Goal: Task Accomplishment & Management: Manage account settings

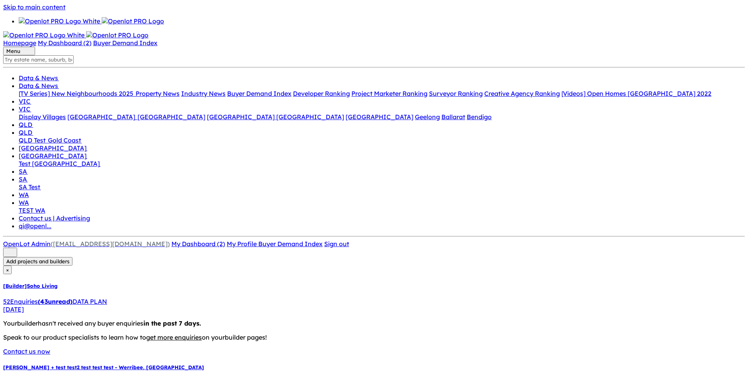
drag, startPoint x: 381, startPoint y: 302, endPoint x: 409, endPoint y: 260, distance: 50.6
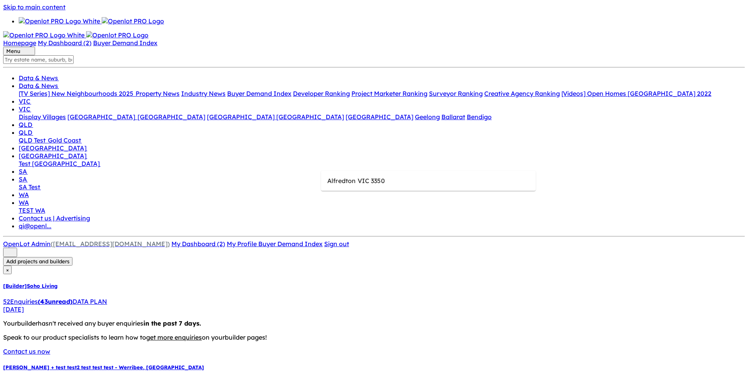
drag, startPoint x: 334, startPoint y: 160, endPoint x: 381, endPoint y: 160, distance: 46.4
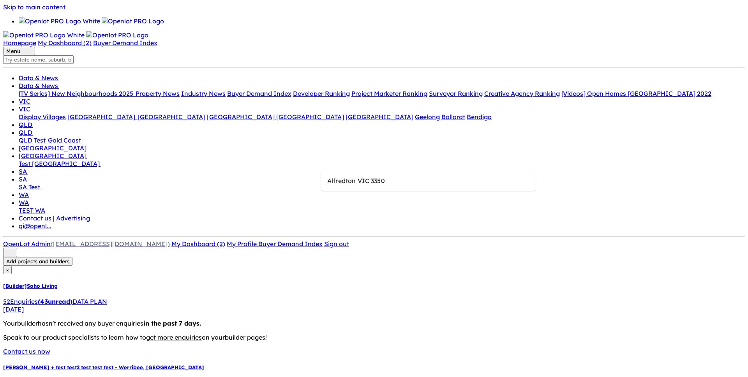
type input "Alfredton VIC 3350"
type input "lfredton VIC 3350"
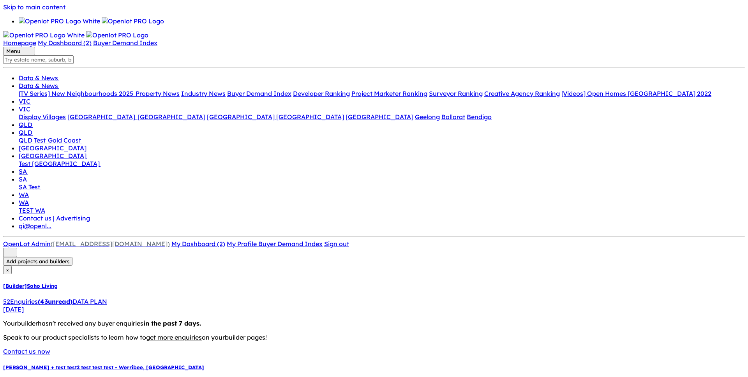
scroll to position [0, 0]
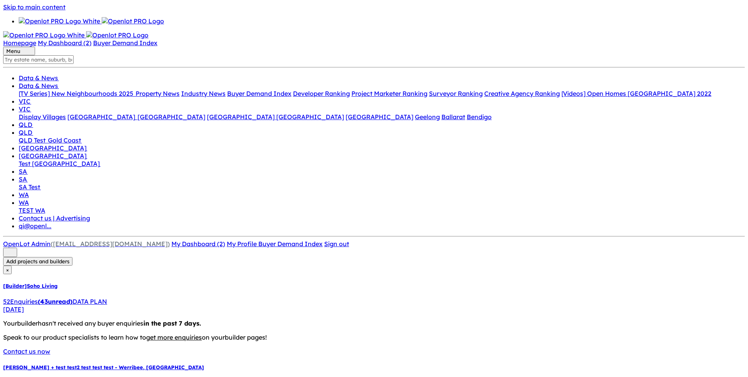
scroll to position [102, 0]
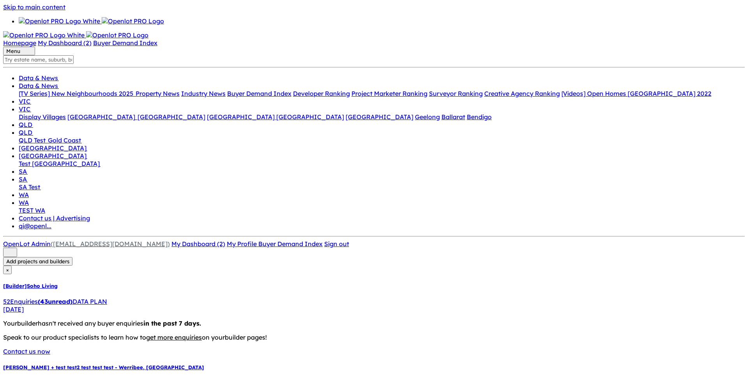
scroll to position [0, 0]
click at [130, 363] on h5 "HarPley + test test2 test test test - Werribee , VIC" at bounding box center [374, 366] width 742 height 6
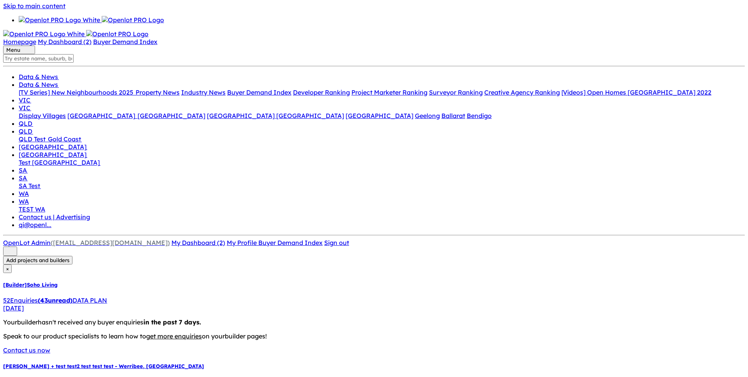
scroll to position [0, 0]
click at [137, 304] on div "[DATE]" at bounding box center [374, 308] width 742 height 8
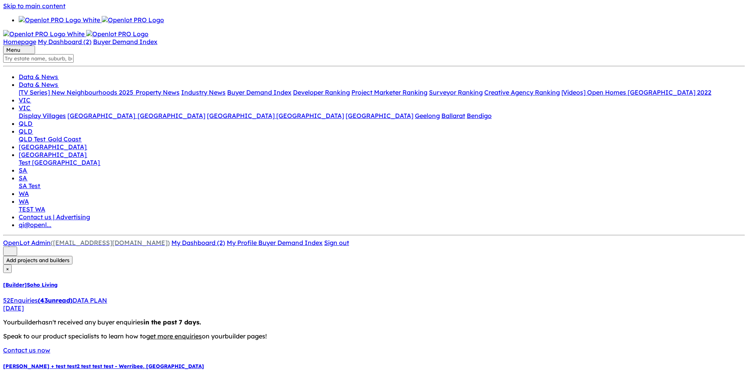
scroll to position [24, 0]
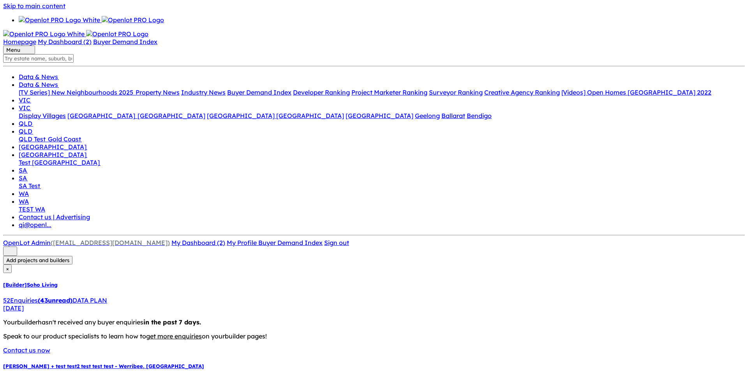
type input "2025-09"
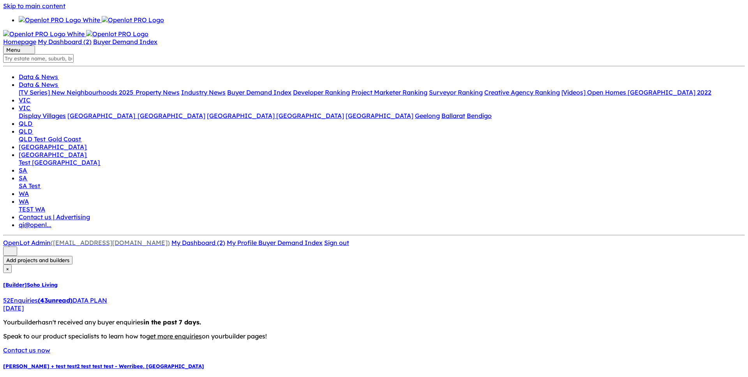
checkbox input "true"
